Goal: Transaction & Acquisition: Purchase product/service

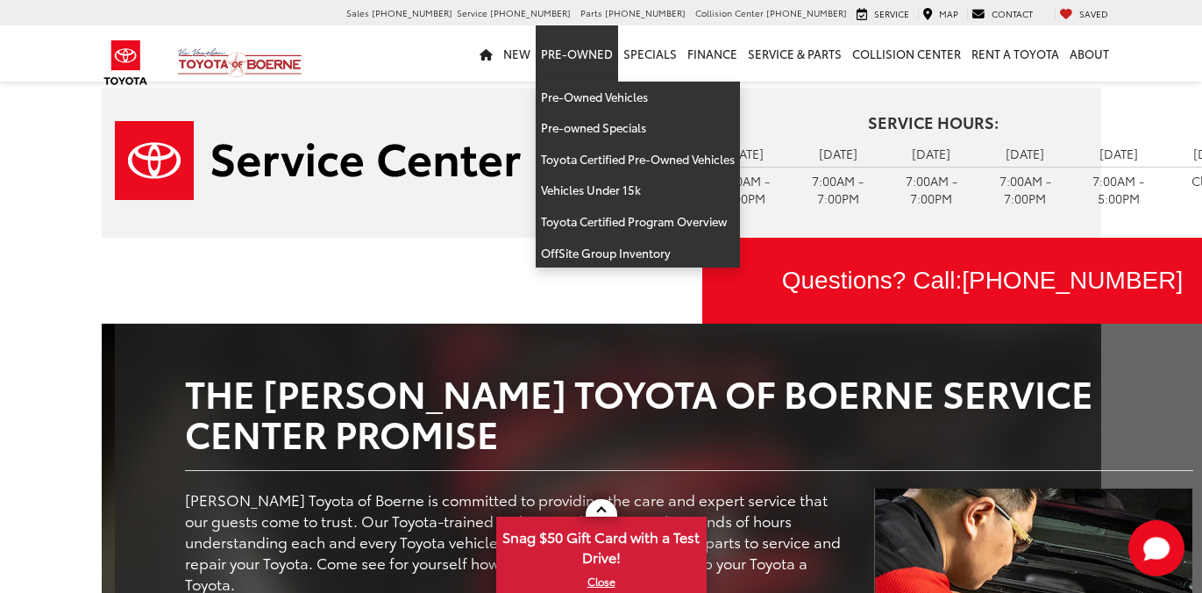
click at [576, 60] on link "Pre-Owned" at bounding box center [577, 53] width 82 height 56
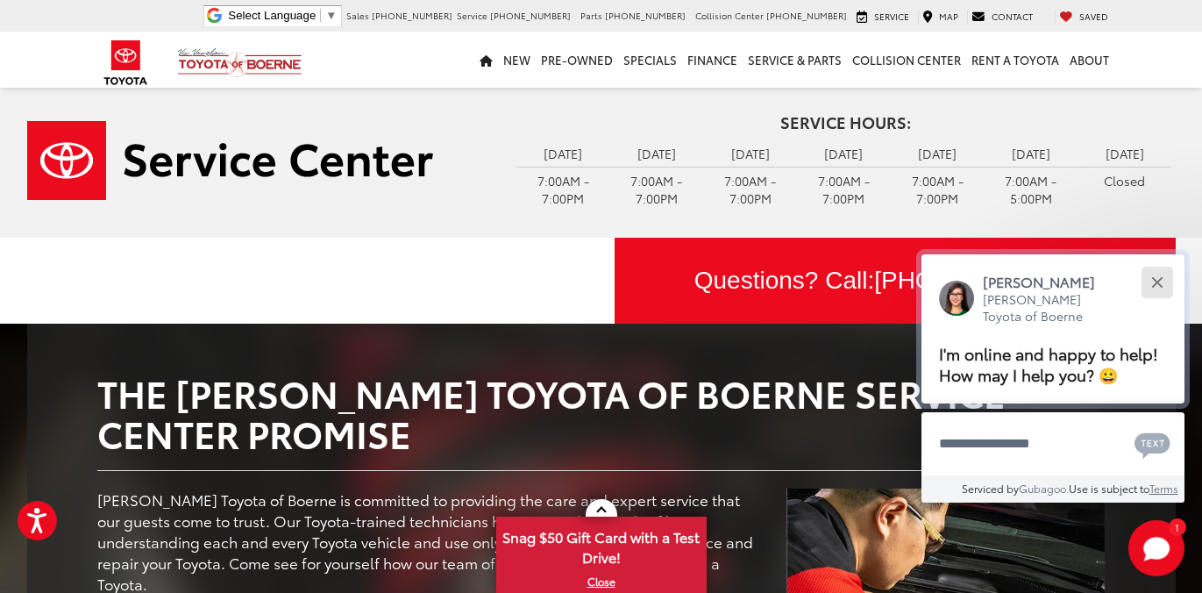
click at [1156, 272] on button "Close" at bounding box center [1157, 282] width 38 height 38
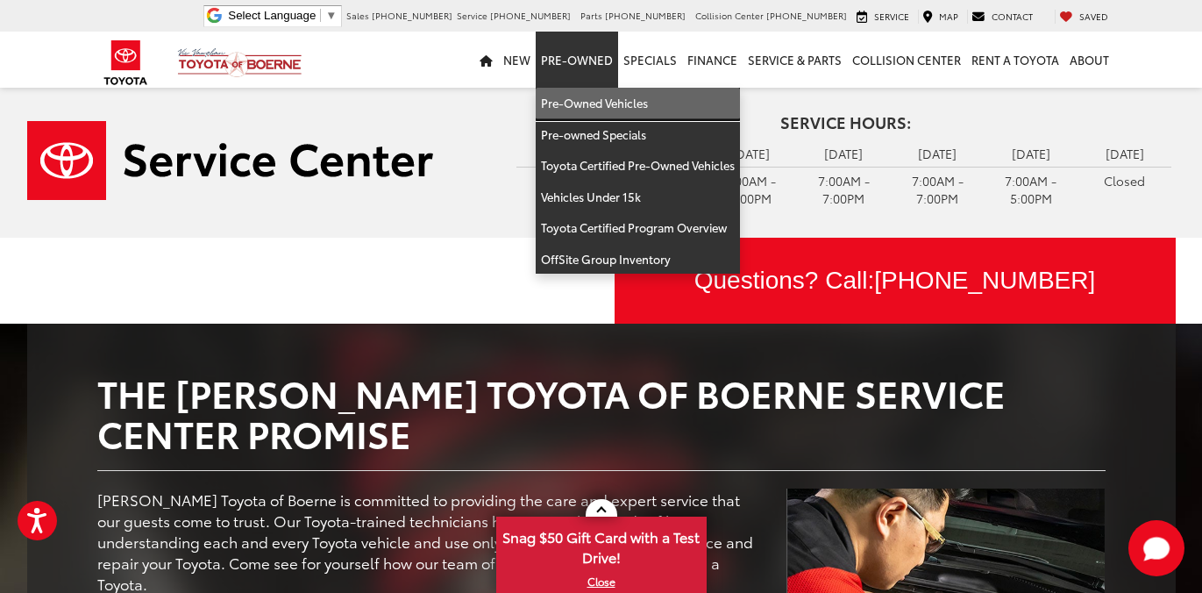
click at [572, 100] on link "Pre-Owned Vehicles" at bounding box center [638, 104] width 204 height 32
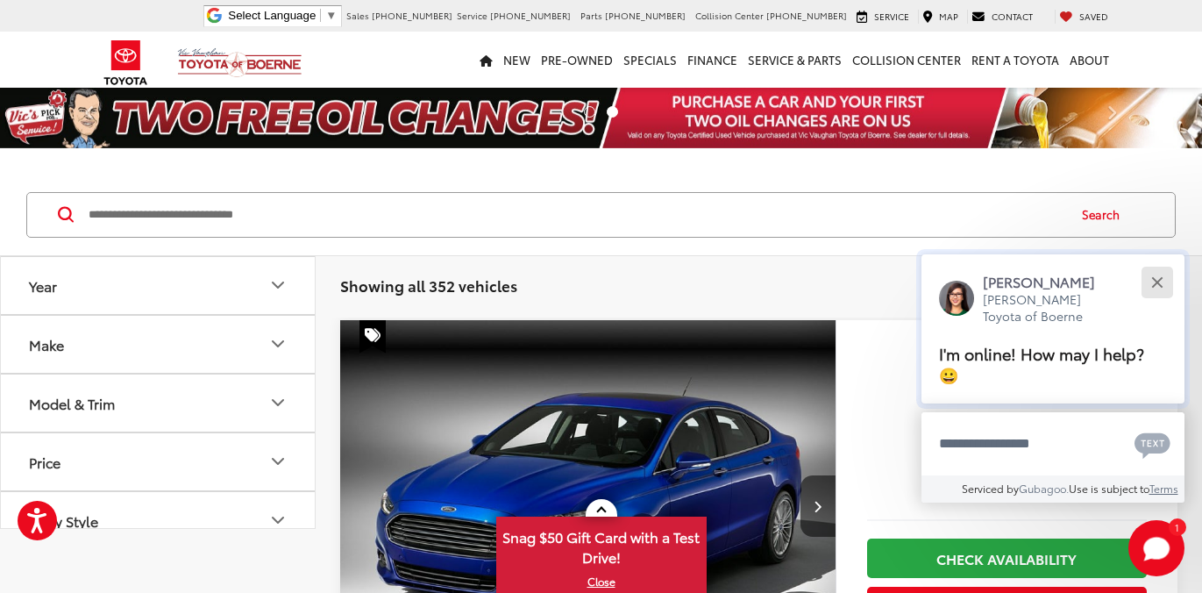
click at [1155, 288] on div "Close" at bounding box center [1156, 281] width 11 height 11
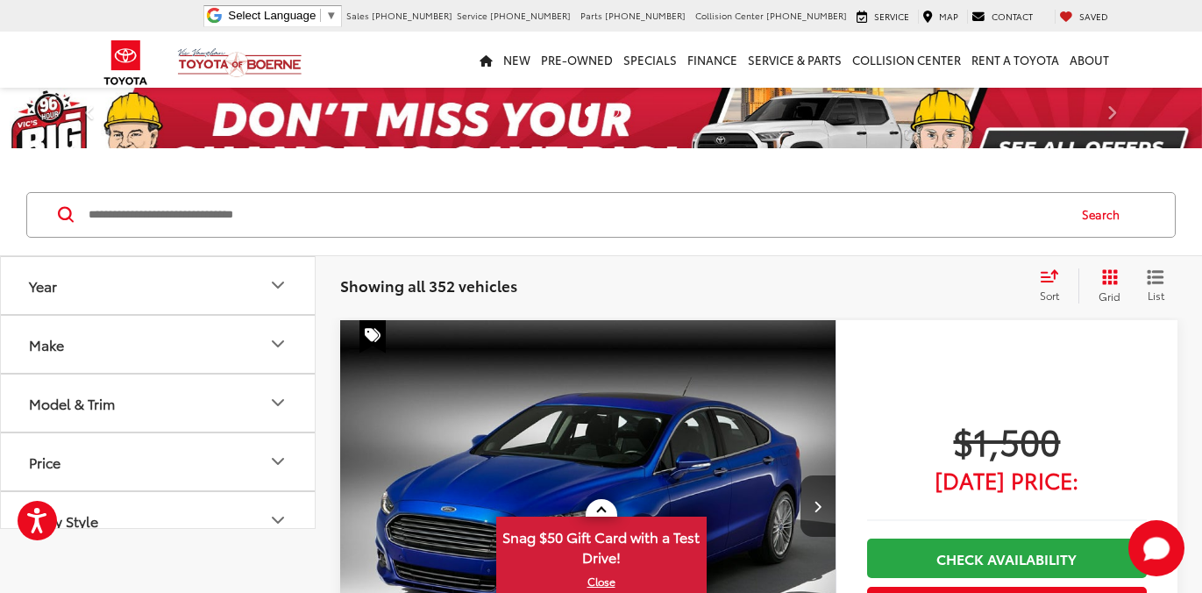
click at [266, 345] on button "Make" at bounding box center [159, 344] width 316 height 57
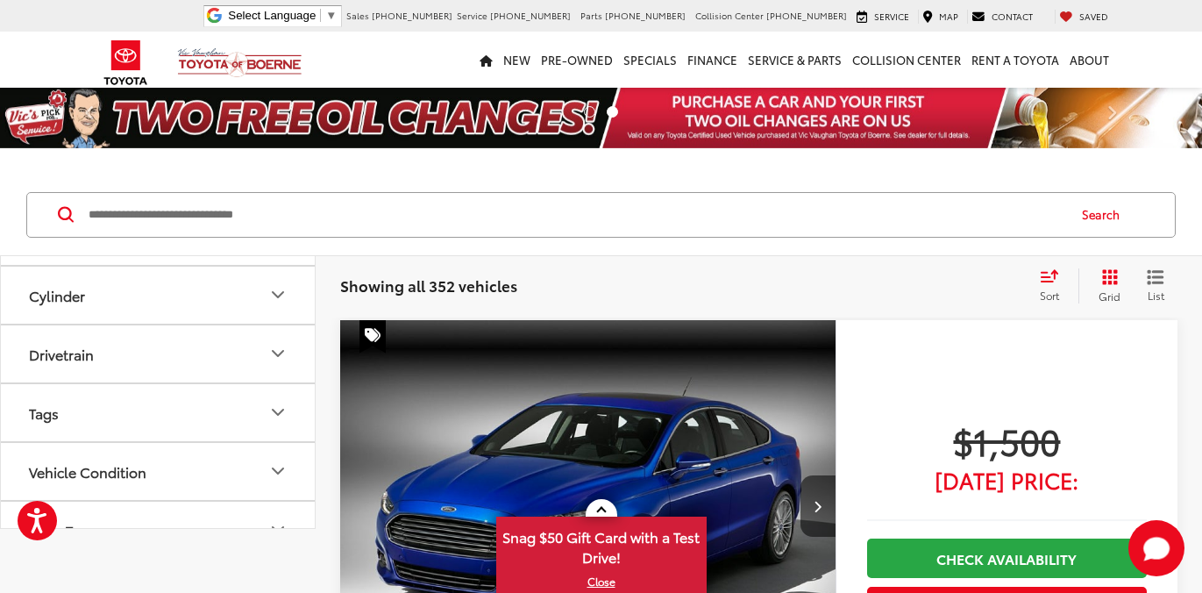
scroll to position [1042, 0]
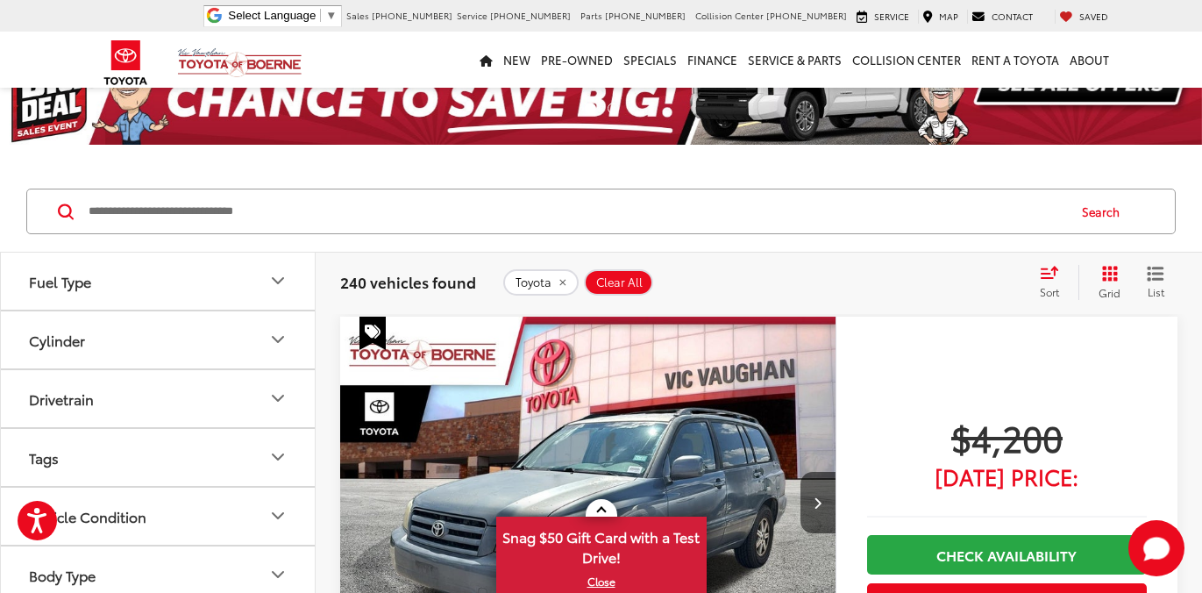
scroll to position [197, 0]
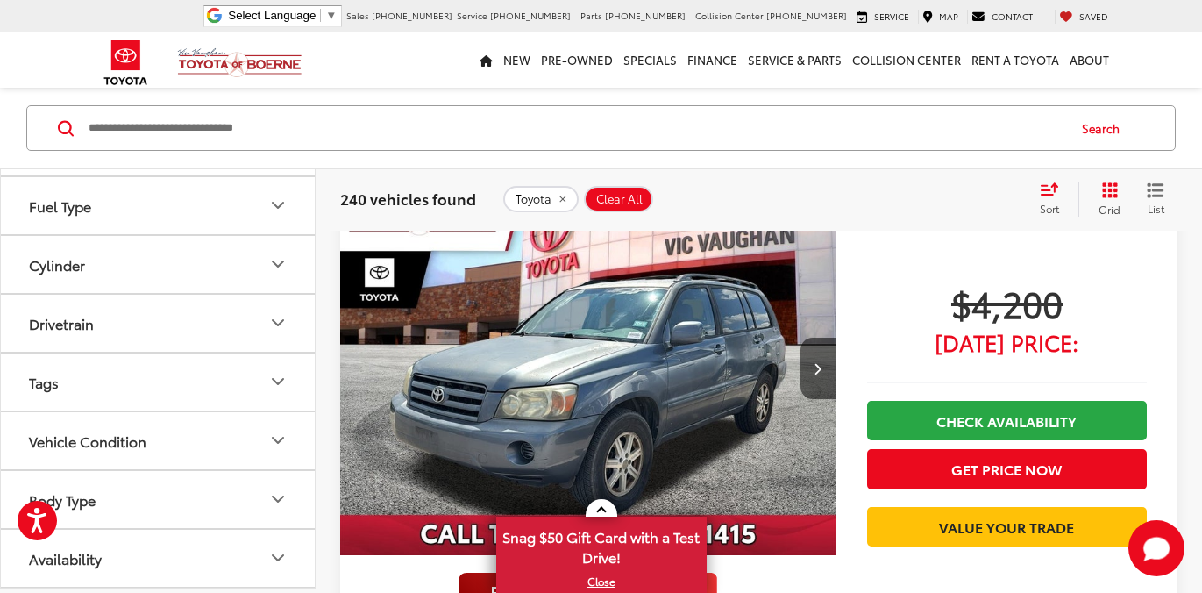
drag, startPoint x: 267, startPoint y: 357, endPoint x: 259, endPoint y: 359, distance: 8.9
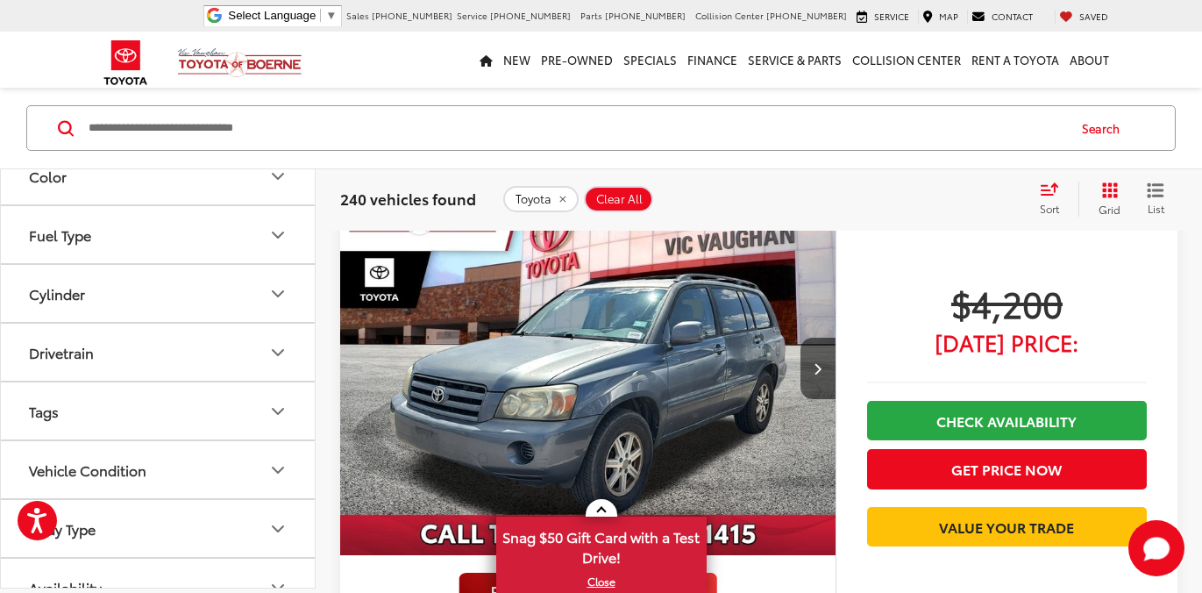
scroll to position [1740, 0]
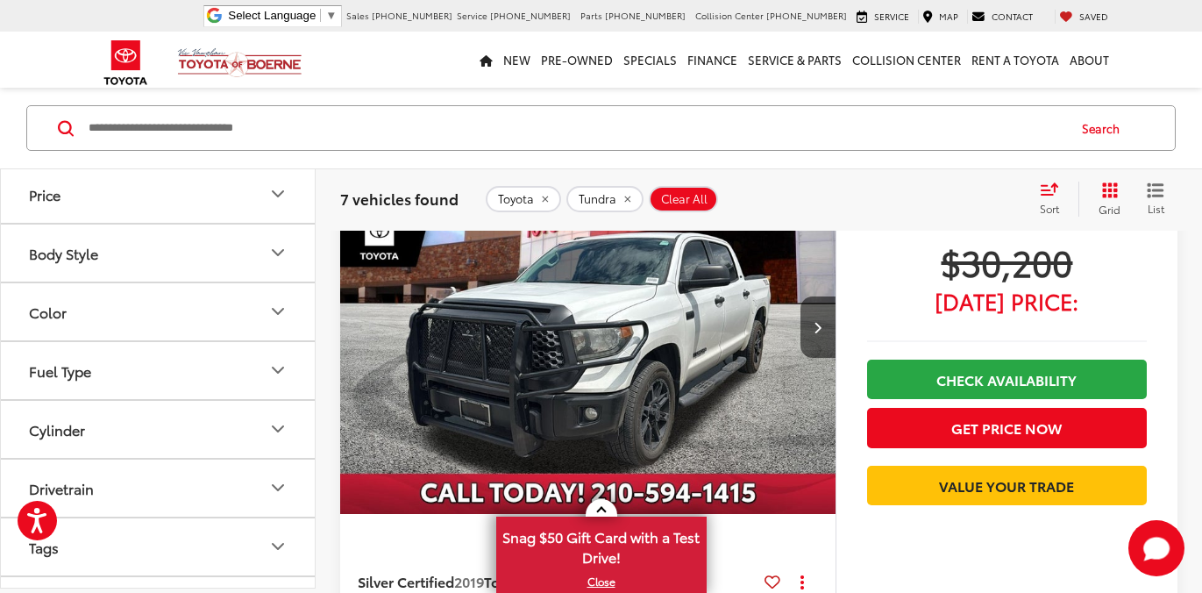
scroll to position [280, 0]
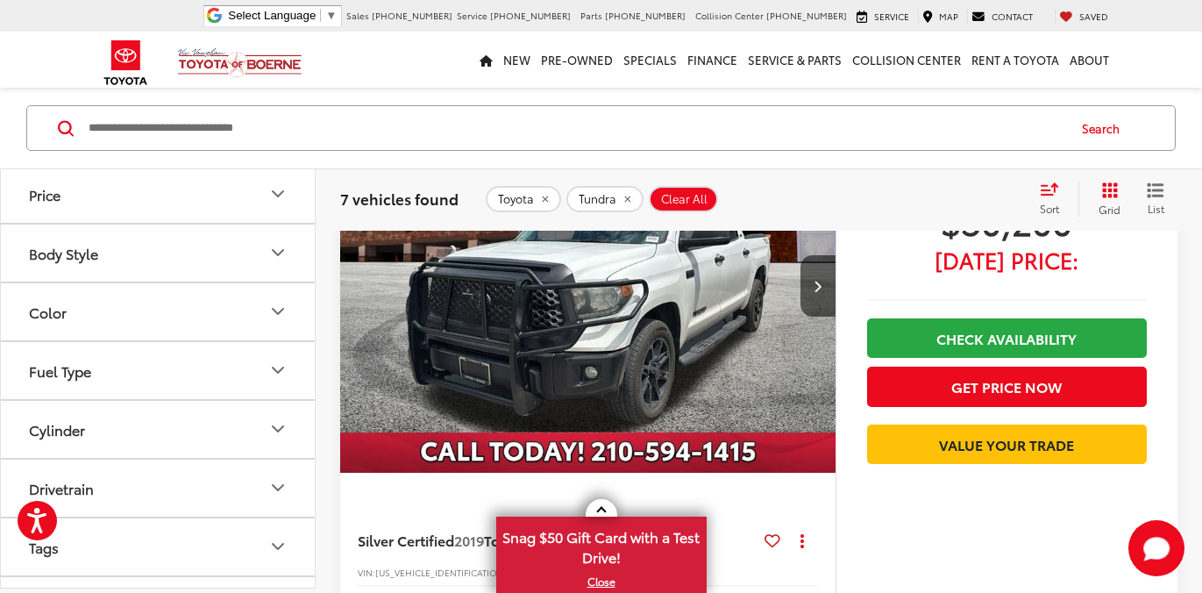
click at [687, 279] on img "2019 Toyota Tundra SR5 0" at bounding box center [588, 287] width 498 height 374
